Goal: Transaction & Acquisition: Register for event/course

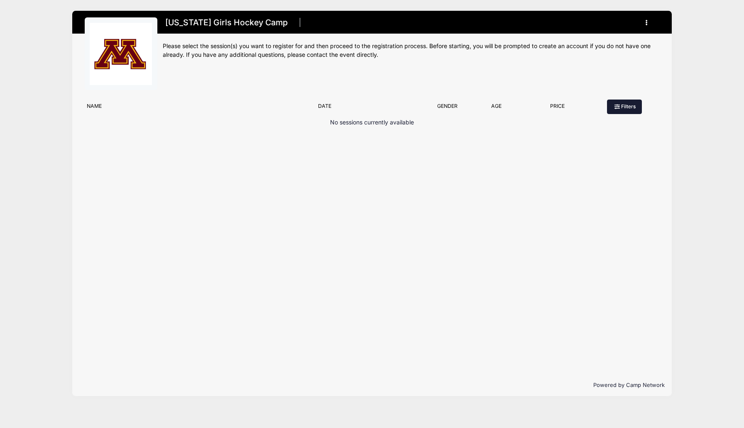
click at [626, 106] on button "Filters" at bounding box center [624, 107] width 35 height 14
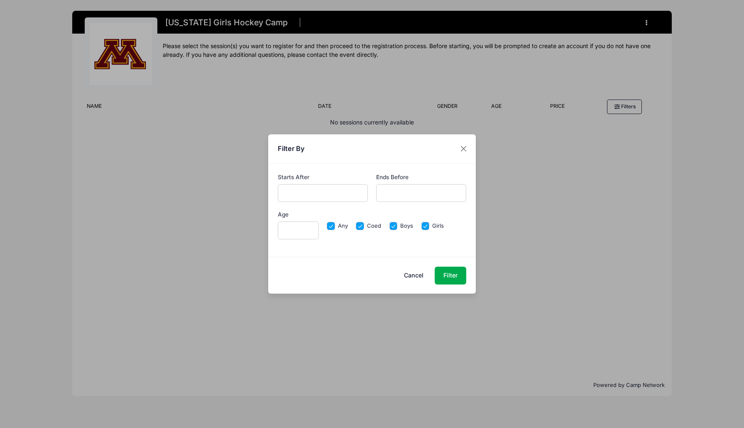
click at [414, 277] on button "Cancel" at bounding box center [414, 276] width 37 height 18
